Goal: Find specific page/section

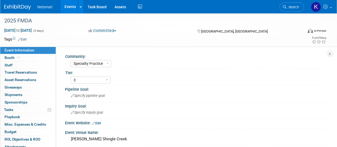
select select "Specialty Practice"
select select "3"
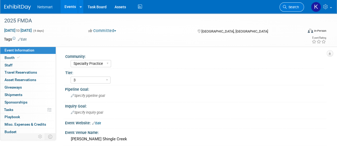
click at [288, 8] on span "Search" at bounding box center [293, 7] width 12 height 4
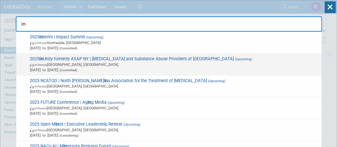
type input "in"
click at [108, 60] on span "2025 In Unity formerly ASAP [GEOGRAPHIC_DATA] | [MEDICAL_DATA] and Substance Ab…" at bounding box center [173, 64] width 291 height 16
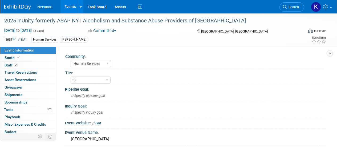
select select "Human Services"
select select "3"
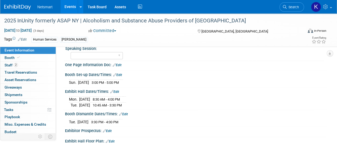
scroll to position [155, 0]
click at [31, 60] on link "Booth" at bounding box center [27, 57] width 55 height 7
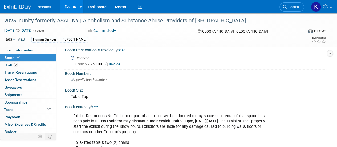
scroll to position [6, 0]
click at [32, 52] on span "Event Information" at bounding box center [20, 50] width 30 height 4
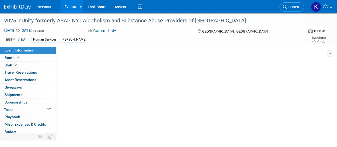
scroll to position [0, 0]
select select "Human Services"
select select "3"
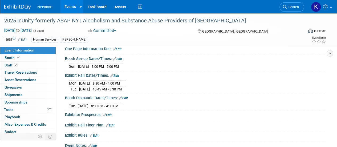
scroll to position [171, 0]
